Goal: Transaction & Acquisition: Download file/media

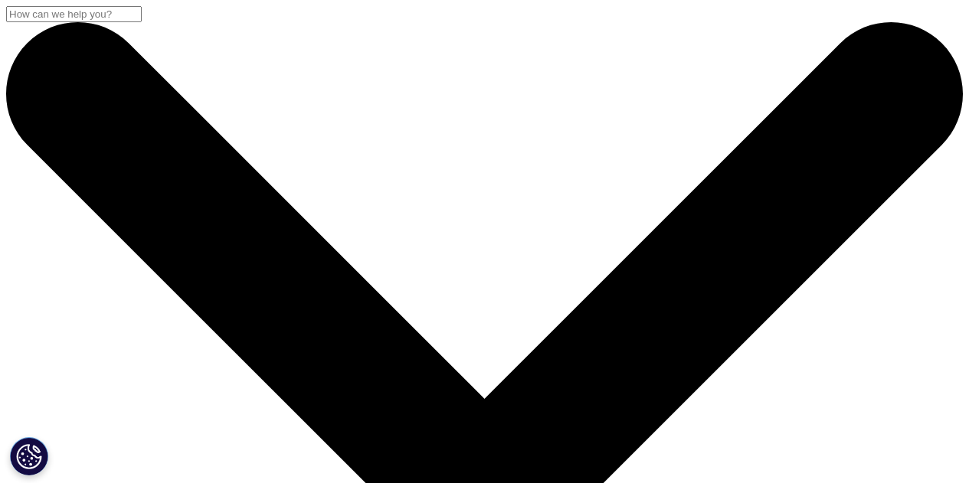
scroll to position [397, 0]
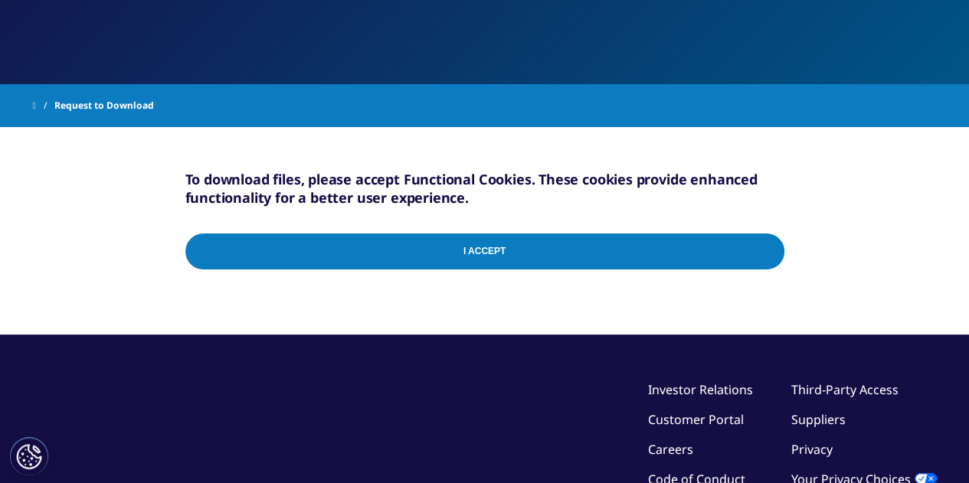
scroll to position [226, 0]
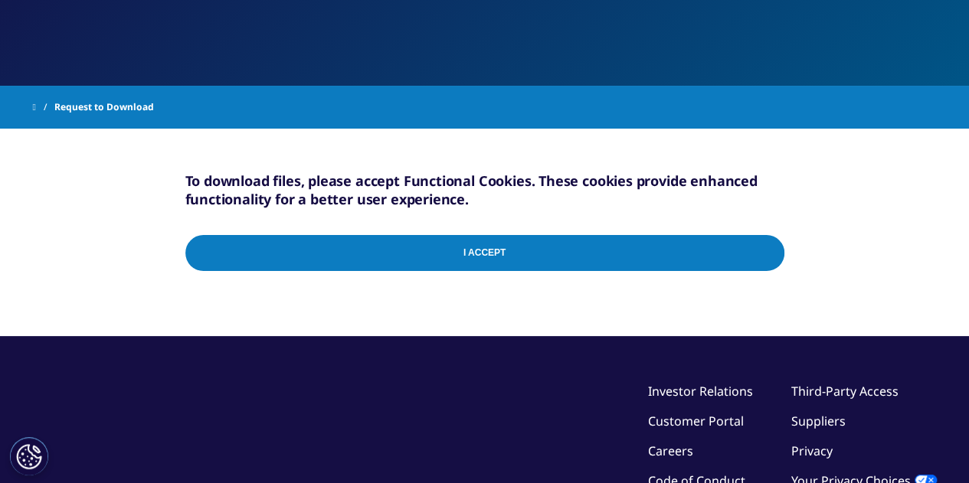
click at [422, 258] on input "I Accept" at bounding box center [484, 253] width 599 height 36
